Goal: Transaction & Acquisition: Download file/media

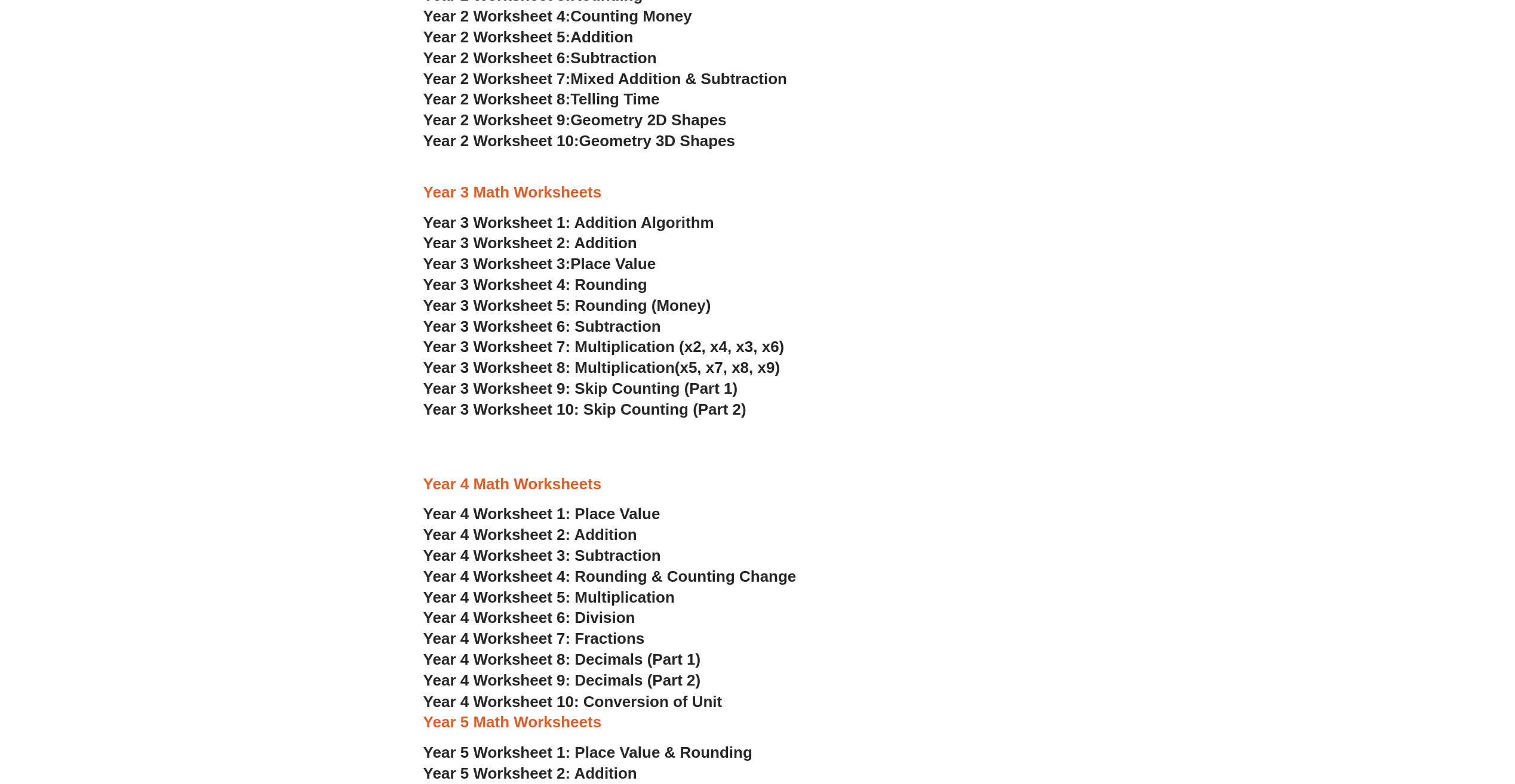
scroll to position [1611, 0]
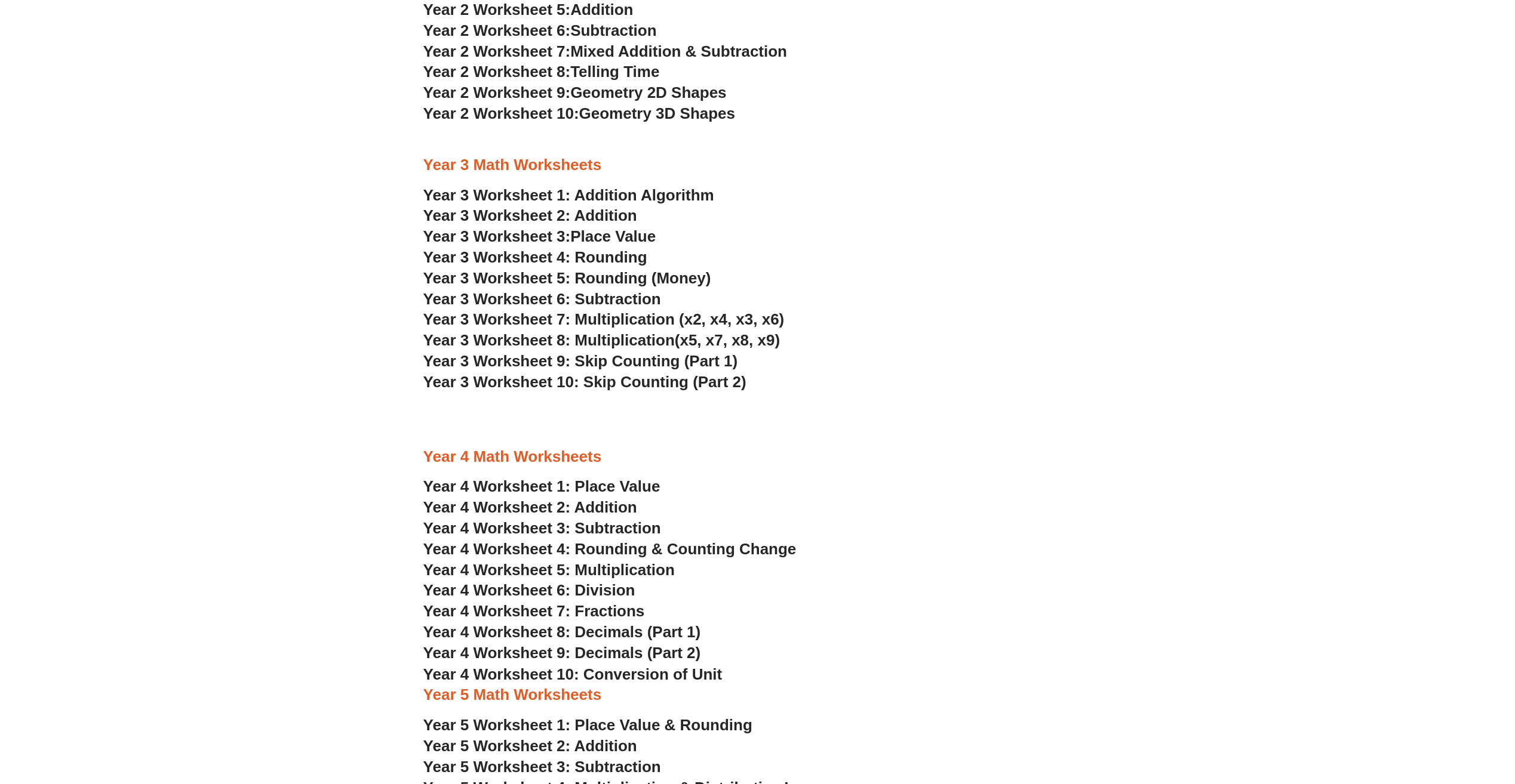
click at [623, 567] on span "Year 4 Worksheet 5: Multiplication" at bounding box center [548, 570] width 251 height 18
click at [601, 592] on span "Year 4 Worksheet 6: Division" at bounding box center [529, 590] width 212 height 18
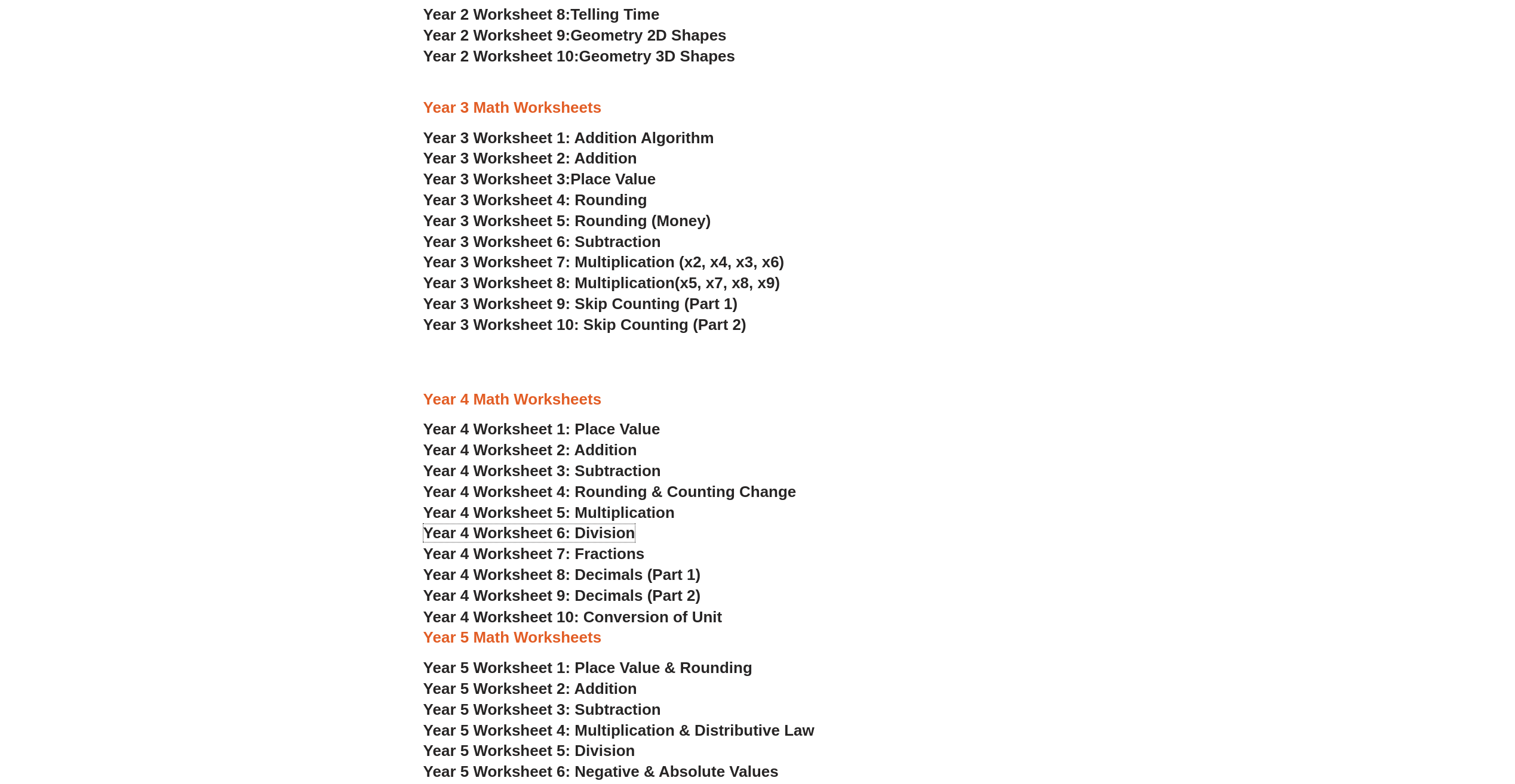
scroll to position [1552, 0]
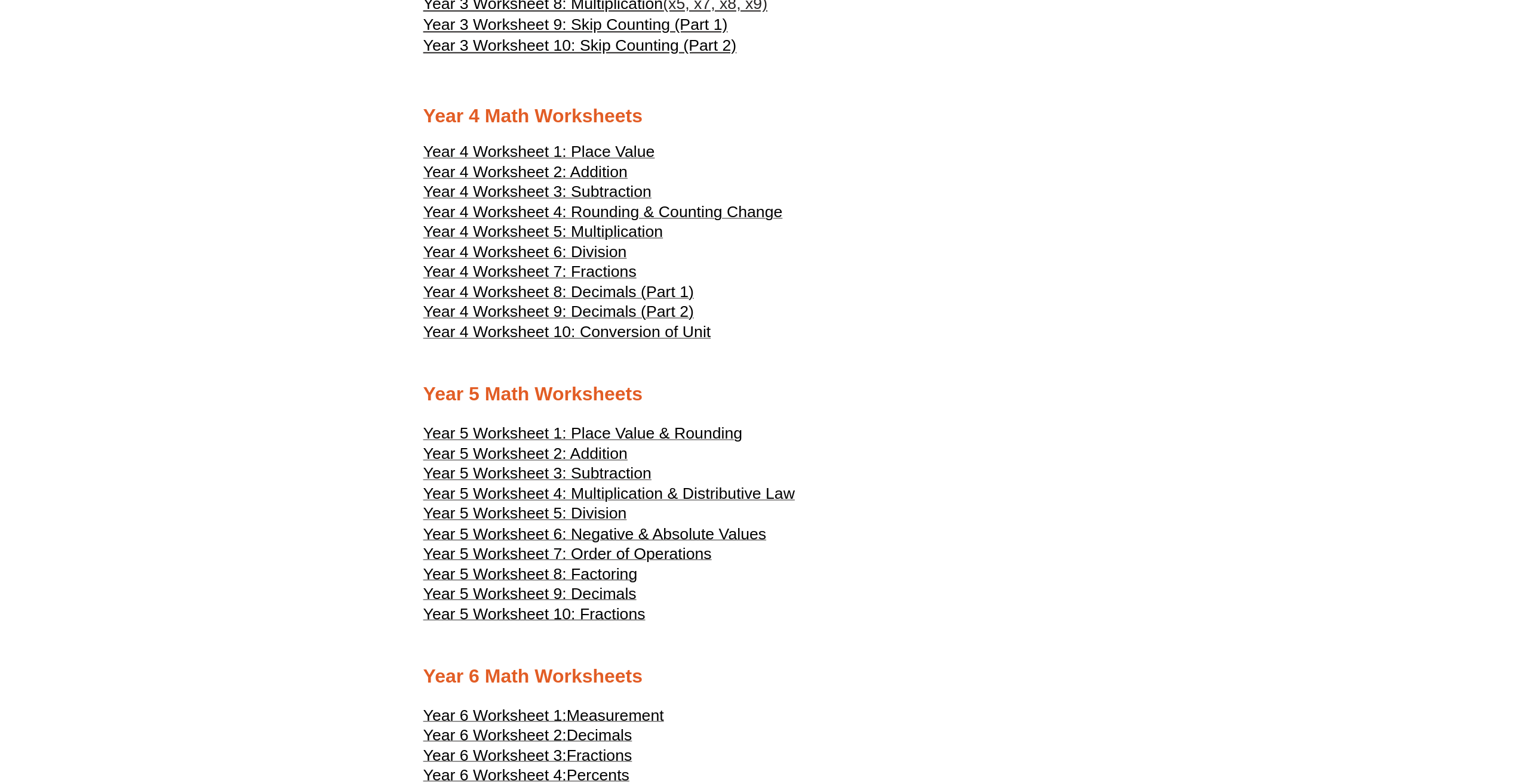
scroll to position [1790, 0]
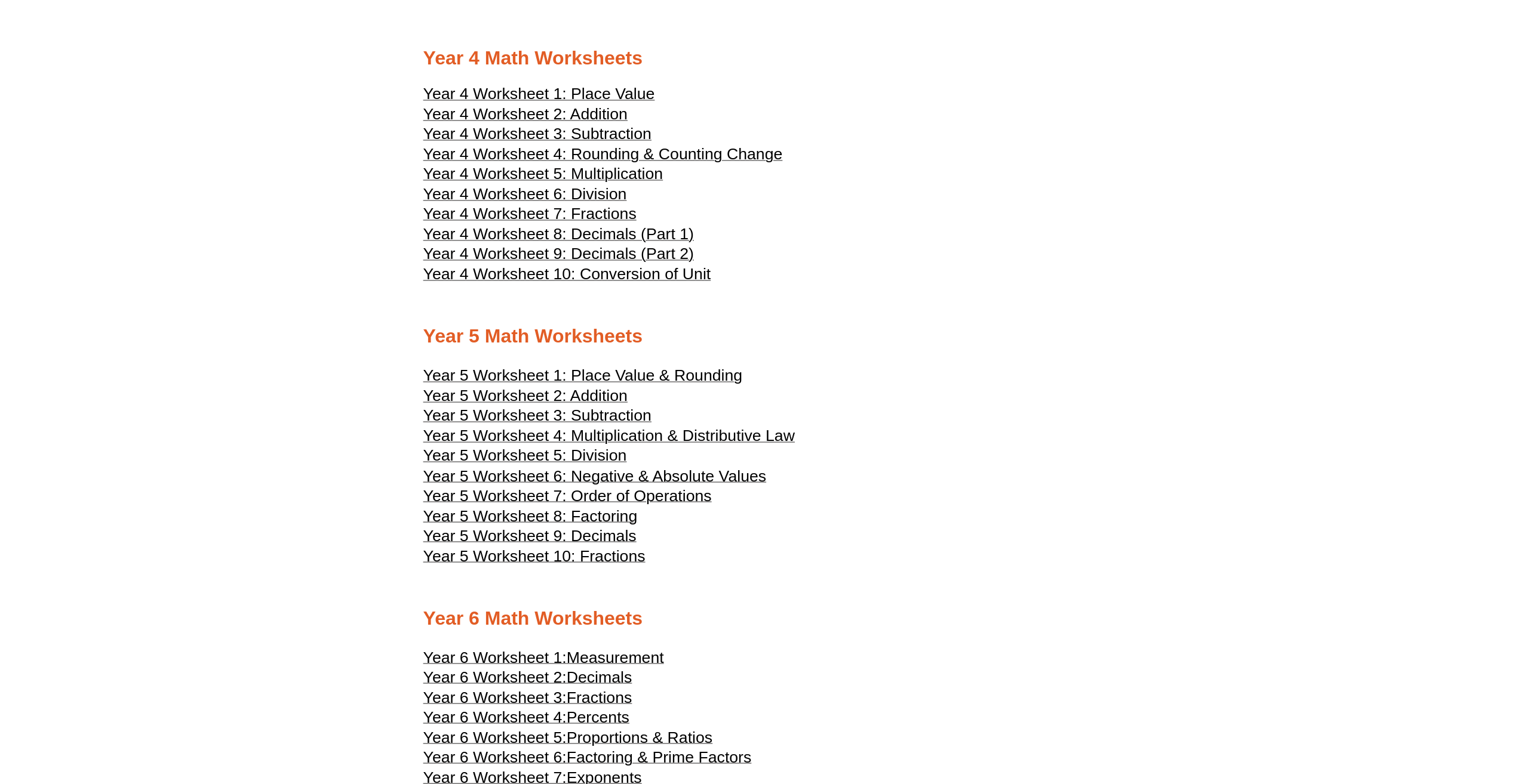
click at [587, 203] on span "Year 4 Worksheet 6: Division" at bounding box center [525, 194] width 204 height 18
